Goal: Task Accomplishment & Management: Complete application form

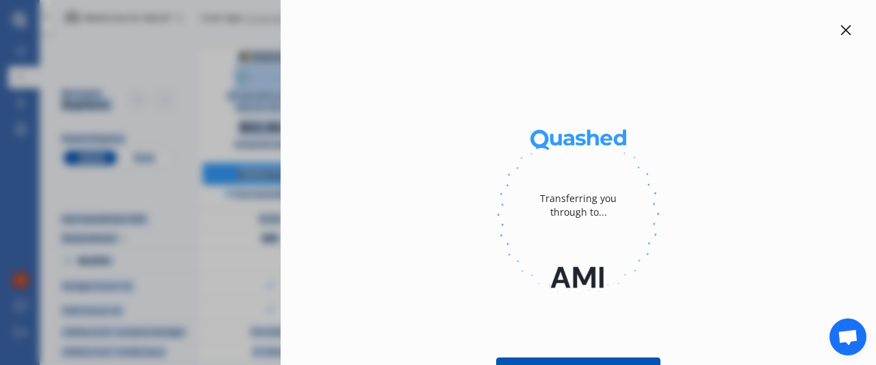
scroll to position [97, 58]
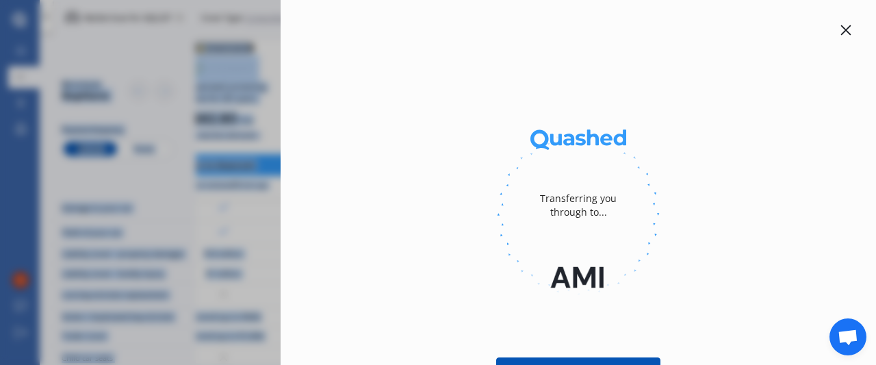
click at [843, 37] on div at bounding box center [846, 30] width 16 height 16
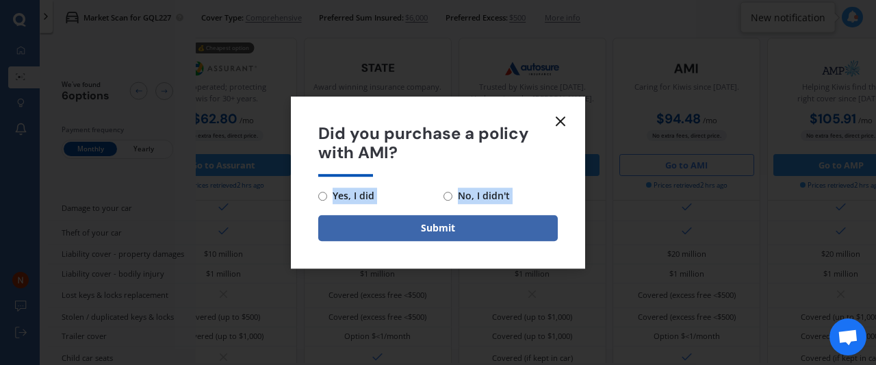
drag, startPoint x: 356, startPoint y: 206, endPoint x: 323, endPoint y: 192, distance: 35.9
click at [323, 192] on form "Did you purchase a policy with AMI? Yes, I did No, I didn't Submit" at bounding box center [438, 183] width 294 height 173
click at [323, 192] on input "Yes, I did" at bounding box center [322, 196] width 9 height 9
radio input "true"
click at [366, 220] on button "Submit" at bounding box center [438, 228] width 240 height 26
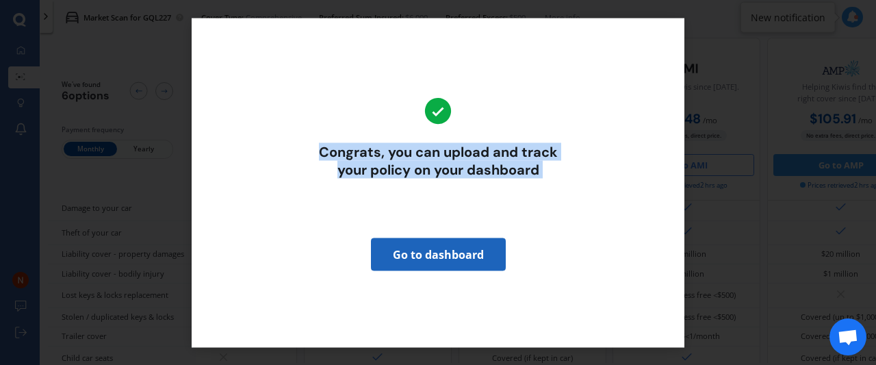
click at [444, 244] on link "Go to dashboard" at bounding box center [438, 254] width 135 height 33
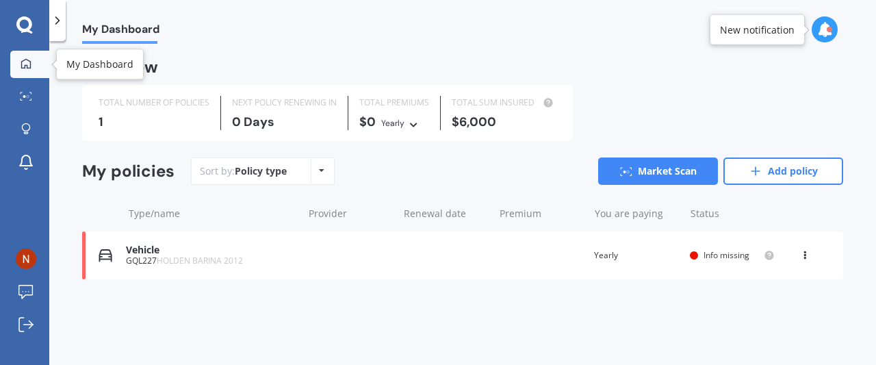
click at [16, 54] on link "My Dashboard" at bounding box center [29, 64] width 39 height 27
click at [743, 255] on span "Info missing" at bounding box center [727, 255] width 46 height 12
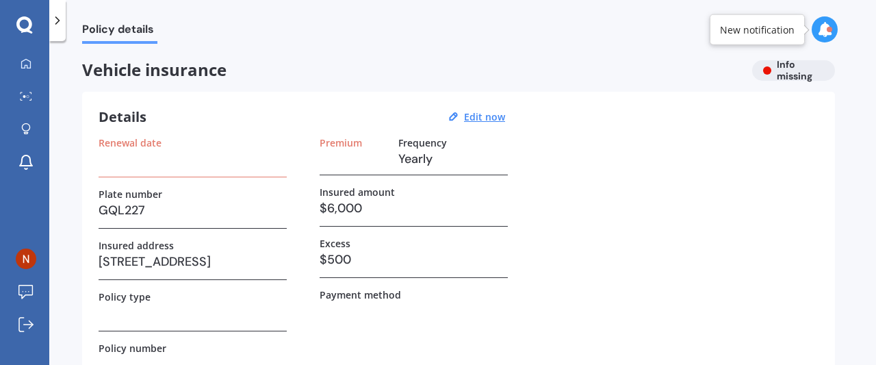
click at [192, 155] on h3 at bounding box center [193, 159] width 188 height 21
click at [153, 160] on h3 at bounding box center [193, 159] width 188 height 21
drag, startPoint x: 153, startPoint y: 160, endPoint x: 243, endPoint y: 83, distance: 118.5
click at [243, 83] on div "Vehicle insurance Info missing Details Edit now Renewal date Plate number GQL22…" at bounding box center [458, 306] width 753 height 492
click at [150, 161] on h3 at bounding box center [193, 159] width 188 height 21
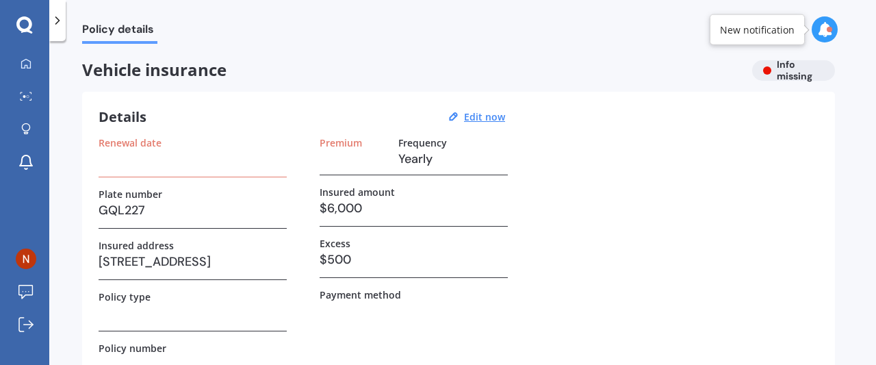
click at [150, 161] on h3 at bounding box center [193, 159] width 188 height 21
click at [489, 118] on u "Edit now" at bounding box center [484, 116] width 41 height 13
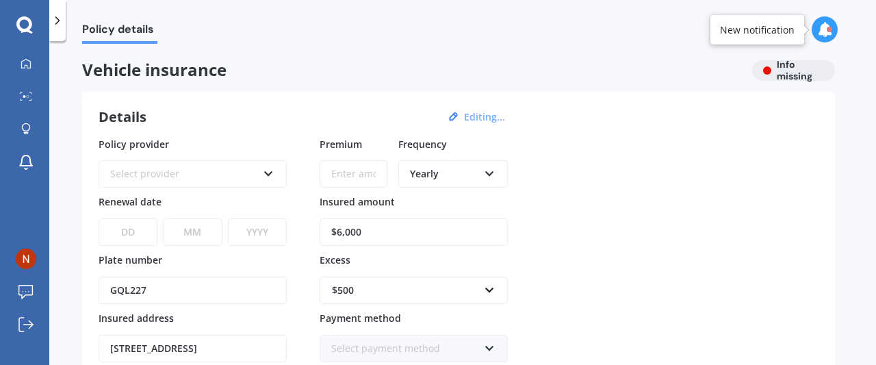
drag, startPoint x: 170, startPoint y: 158, endPoint x: 170, endPoint y: 166, distance: 7.5
click at [170, 166] on div "Select provider AA AMI AMP ANZ ASB Aioi Nissay Dowa Ando Assurant Autosure BNZ …" at bounding box center [193, 165] width 188 height 44
click at [170, 166] on div "Select provider" at bounding box center [183, 173] width 147 height 15
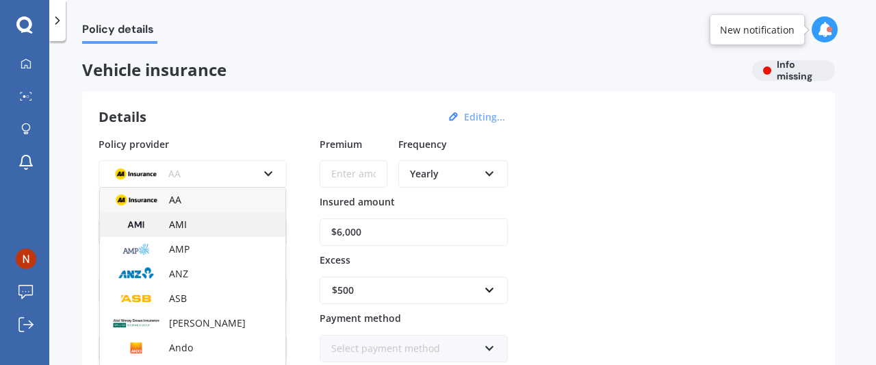
click at [176, 225] on span "AMI" at bounding box center [178, 224] width 18 height 13
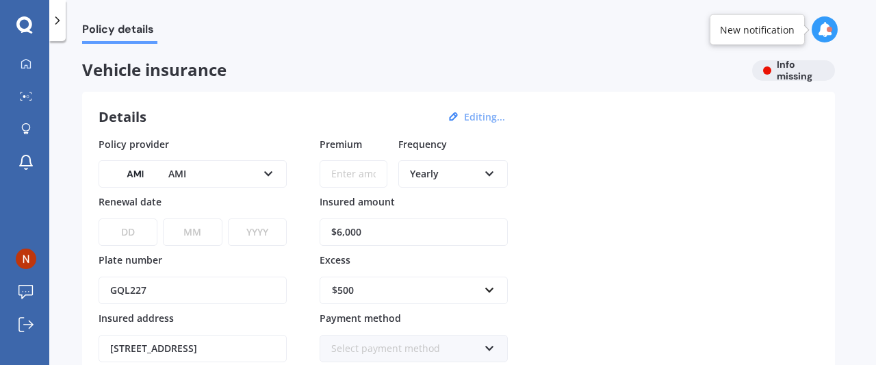
click at [379, 173] on input "Premium" at bounding box center [354, 173] width 68 height 27
click at [452, 176] on div "Yearly" at bounding box center [444, 173] width 68 height 15
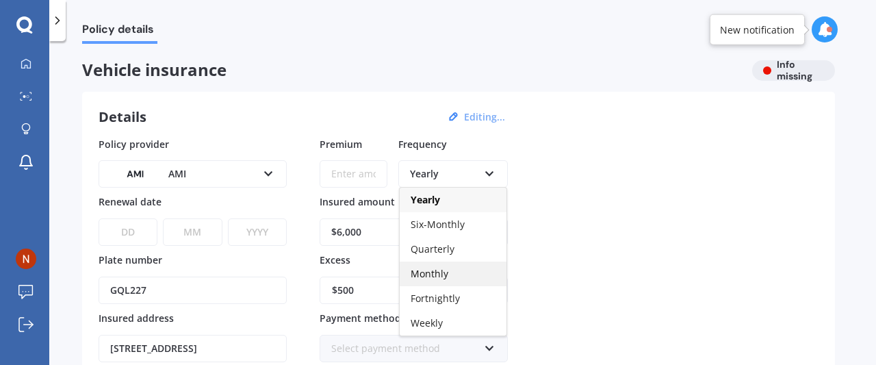
click at [443, 268] on span "Monthly" at bounding box center [430, 273] width 38 height 13
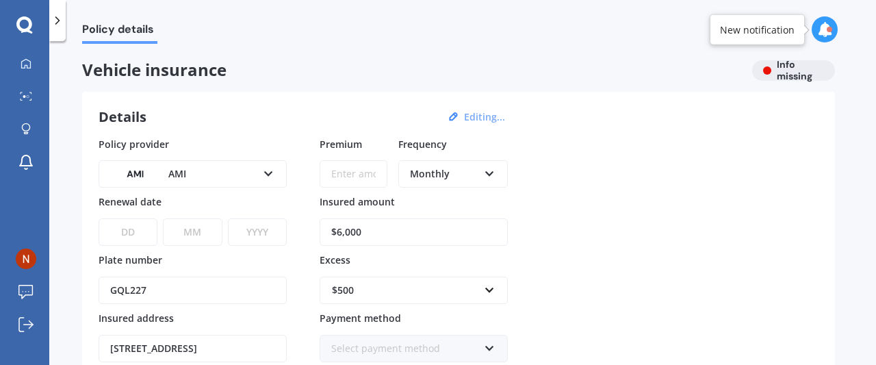
click at [440, 166] on div "Monthly" at bounding box center [444, 173] width 68 height 15
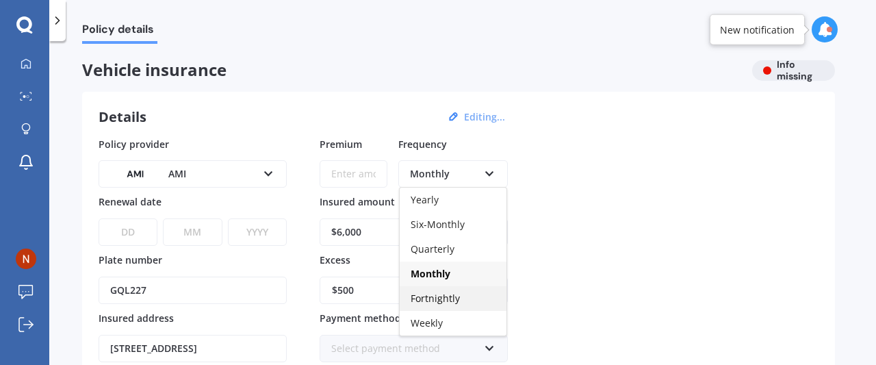
click at [444, 294] on span "Fortnightly" at bounding box center [435, 298] width 49 height 13
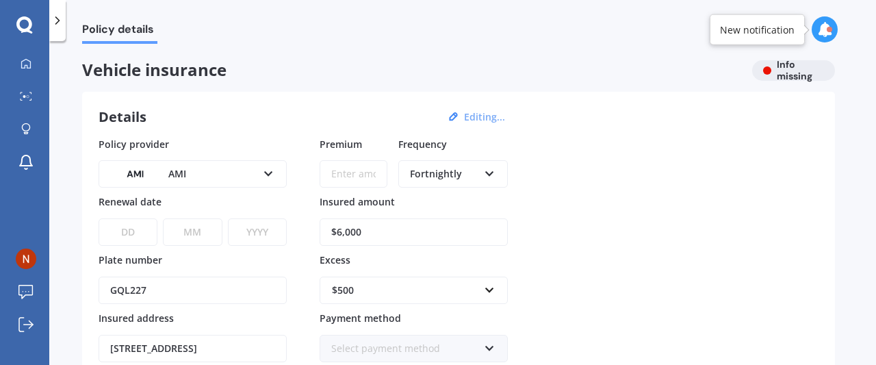
click at [345, 177] on input "Premium" at bounding box center [354, 173] width 68 height 27
type input "$41.17"
click at [129, 223] on select "DD 01 02 03 04 05 06 07 08 09 10 11 12 13 14 15 16 17 18 19 20 21 22 23 24 25 2…" at bounding box center [128, 231] width 59 height 27
select select "06"
click at [99, 218] on select "DD 01 02 03 04 05 06 07 08 09 10 11 12 13 14 15 16 17 18 19 20 21 22 23 24 25 2…" at bounding box center [128, 231] width 59 height 27
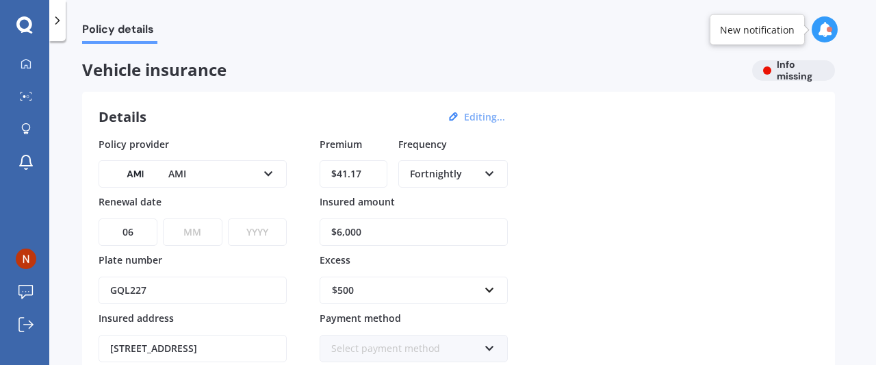
click at [200, 232] on select "MM 01 02 03 04 05 06 07 08 09 10 11 12" at bounding box center [192, 231] width 59 height 27
select select "09"
click at [163, 218] on select "MM 01 02 03 04 05 06 07 08 09 10 11 12" at bounding box center [192, 231] width 59 height 27
click at [250, 233] on select "YYYY 2027 2026 2025 2024 2023 2022 2021 2020 2019 2018 2017 2016 2015 2014 2013…" at bounding box center [257, 231] width 59 height 27
select select "2026"
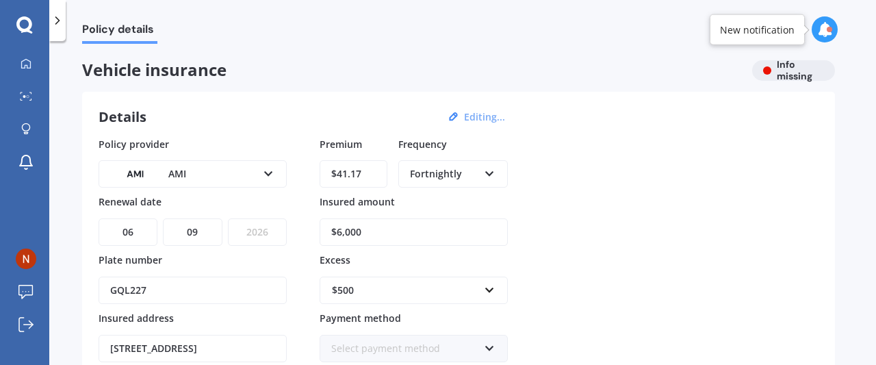
click at [228, 218] on select "YYYY 2027 2026 2025 2024 2023 2022 2021 2020 2019 2018 2017 2016 2015 2014 2013…" at bounding box center [257, 231] width 59 height 27
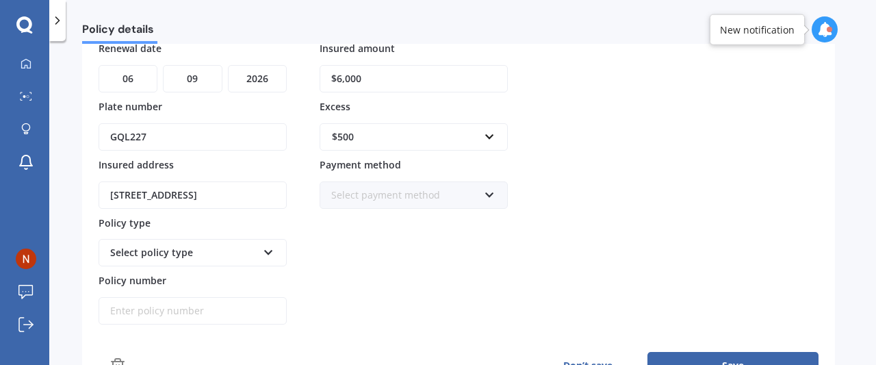
scroll to position [155, 0]
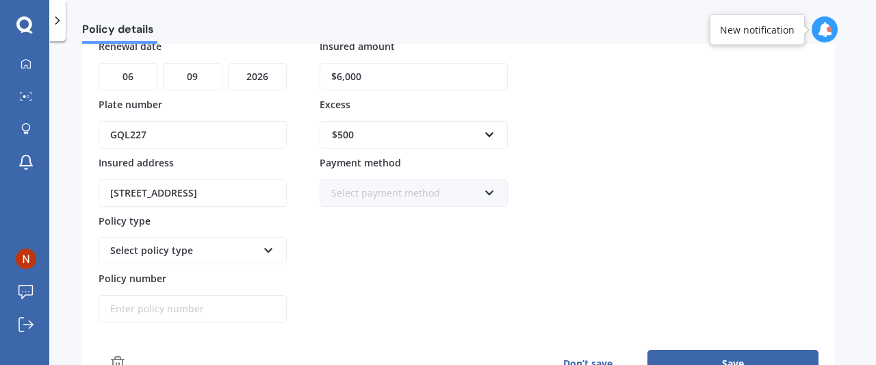
click at [337, 179] on div "Select payment method Direct debit - bank account Direct debit - credit/debit c…" at bounding box center [414, 192] width 188 height 27
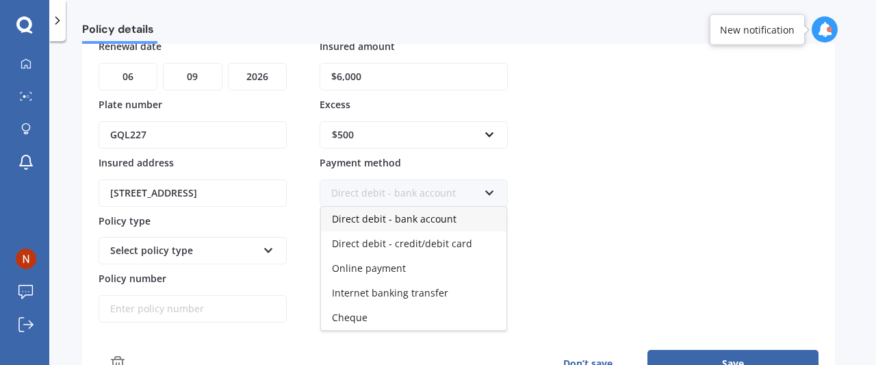
click at [363, 214] on span "Direct debit - bank account" at bounding box center [394, 218] width 125 height 13
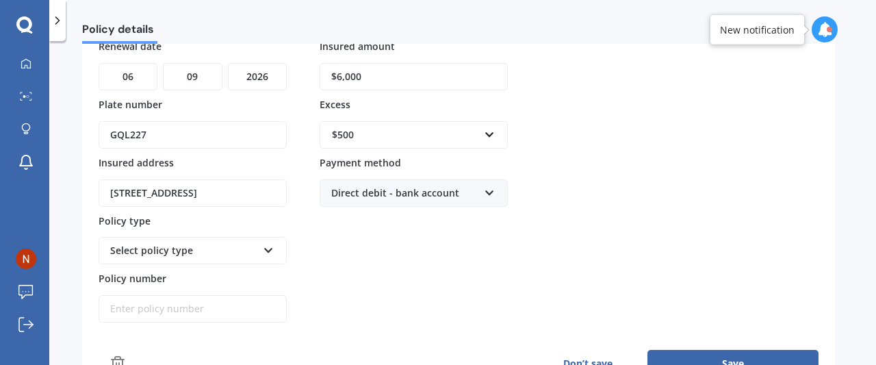
click at [386, 190] on div "Direct debit - bank account" at bounding box center [404, 193] width 147 height 15
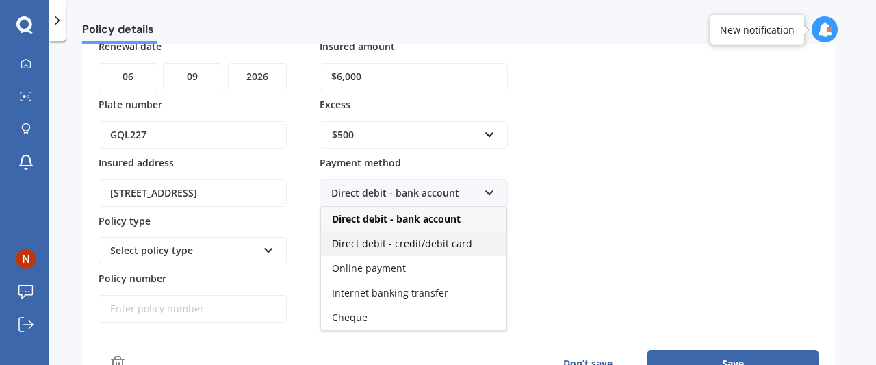
click at [383, 238] on span "Direct debit - credit/debit card" at bounding box center [402, 243] width 140 height 13
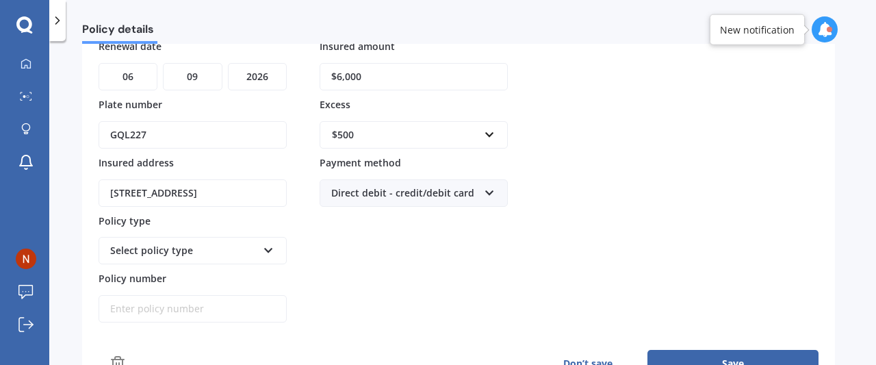
click at [262, 252] on div "Select policy type Third Party Third Party, Fire & Theft Comprehensive" at bounding box center [193, 250] width 188 height 27
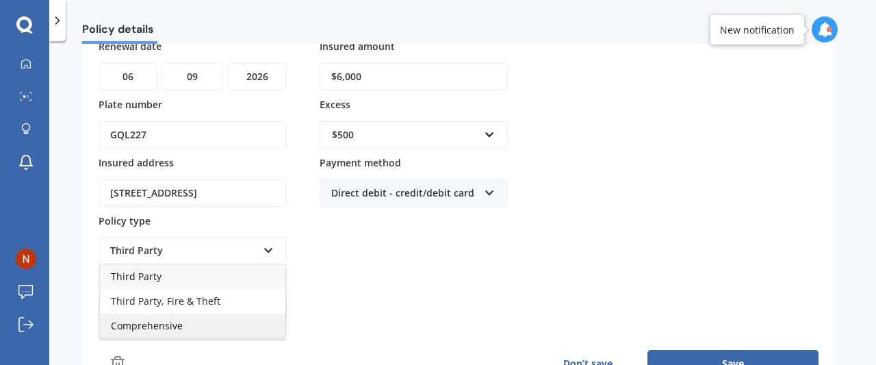
click at [207, 323] on div "Comprehensive" at bounding box center [193, 326] width 186 height 25
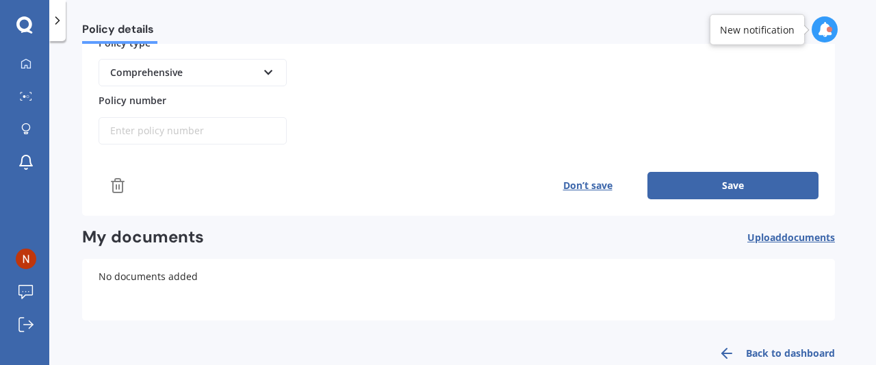
scroll to position [336, 0]
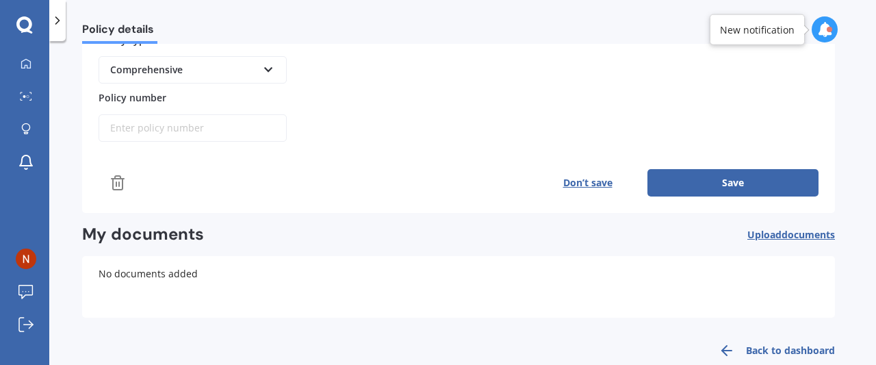
click at [222, 131] on input "Policy number" at bounding box center [193, 127] width 188 height 27
paste input "MOTA01653675"
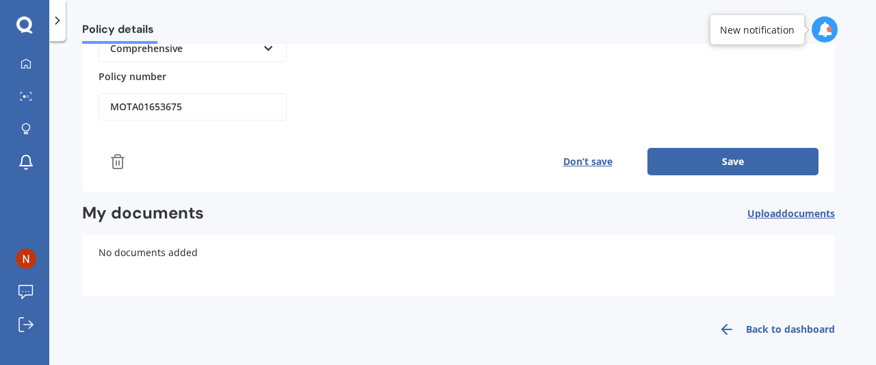
type input "MOTA01653675"
click at [741, 150] on button "Save" at bounding box center [733, 161] width 171 height 27
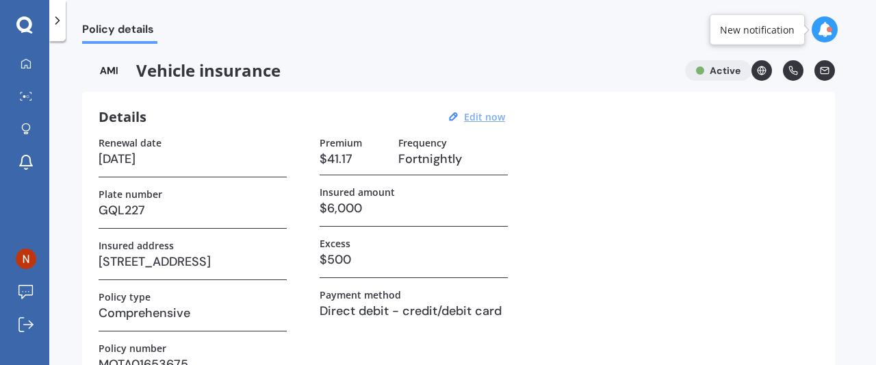
scroll to position [211, 0]
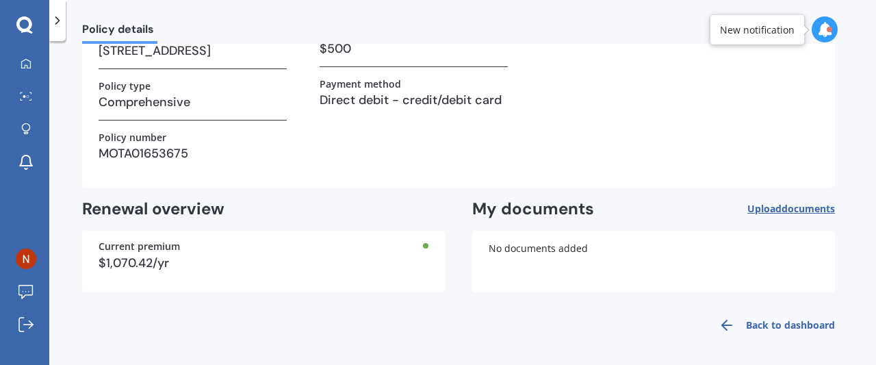
click at [775, 318] on link "Back to dashboard" at bounding box center [773, 325] width 125 height 33
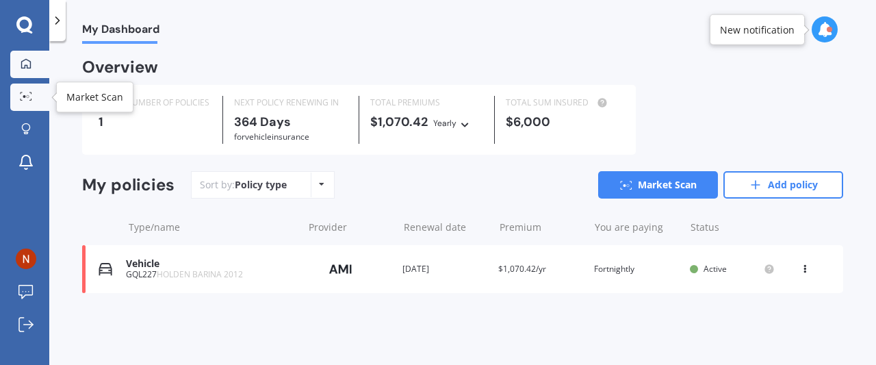
click at [34, 94] on div at bounding box center [26, 97] width 21 height 10
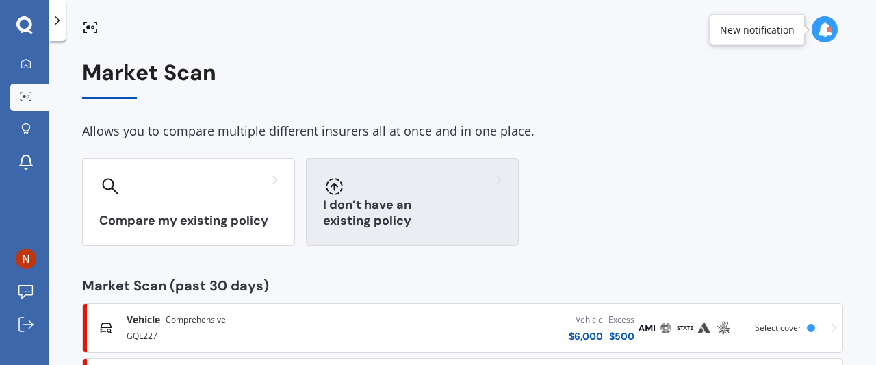
click at [370, 183] on div at bounding box center [412, 186] width 179 height 22
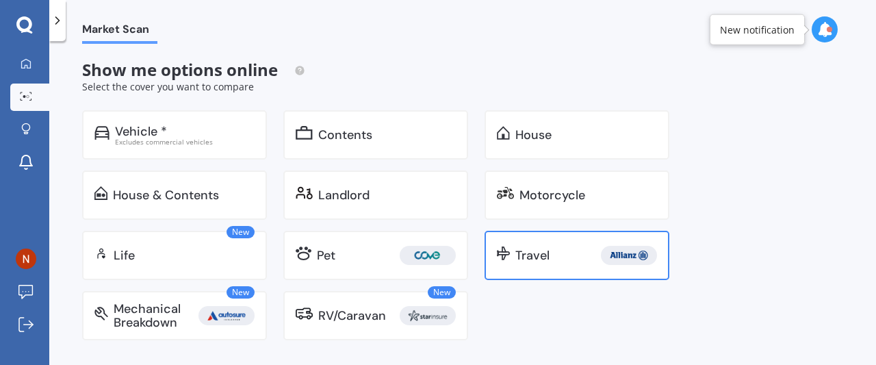
click at [513, 242] on div "Travel" at bounding box center [577, 255] width 185 height 49
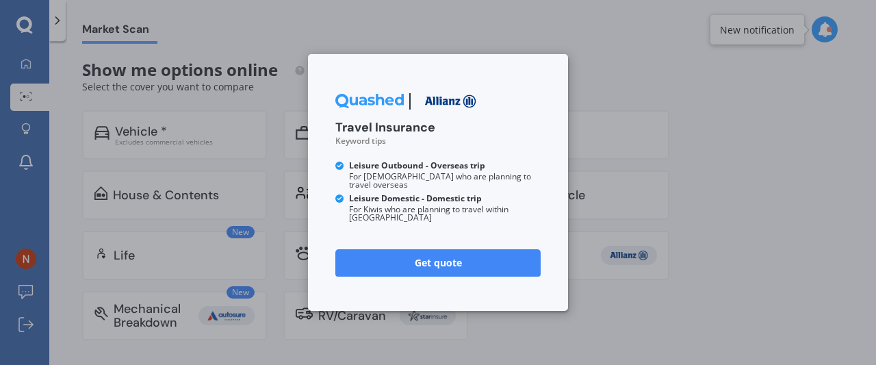
click at [451, 257] on link "Get quote" at bounding box center [437, 262] width 205 height 27
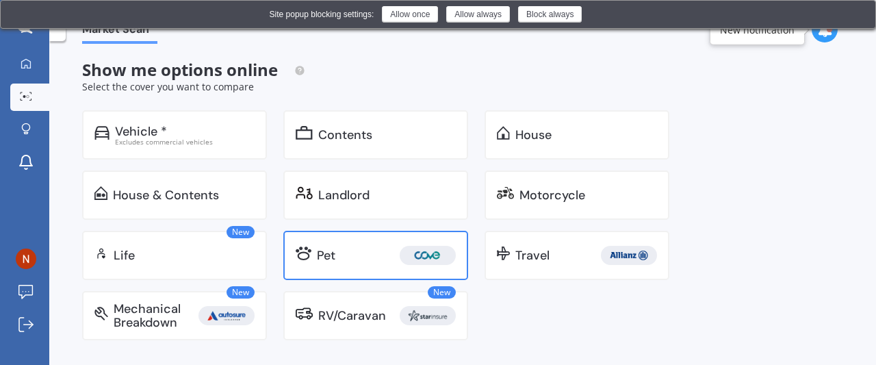
click at [372, 243] on link "Pet" at bounding box center [375, 255] width 185 height 49
click at [346, 257] on div "Pet" at bounding box center [386, 255] width 139 height 19
